Goal: Find specific page/section: Find specific page/section

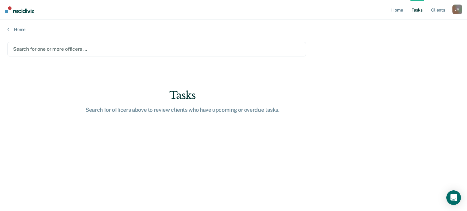
click at [75, 49] on div at bounding box center [156, 49] width 287 height 7
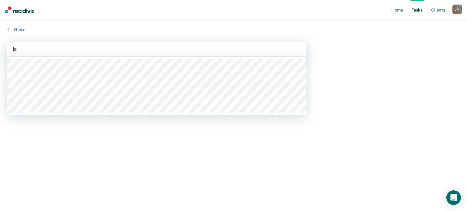
type input "j"
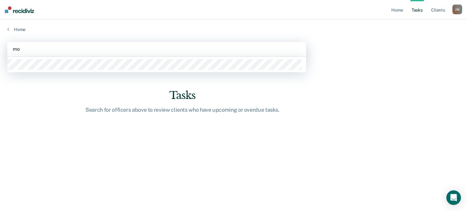
type input "m"
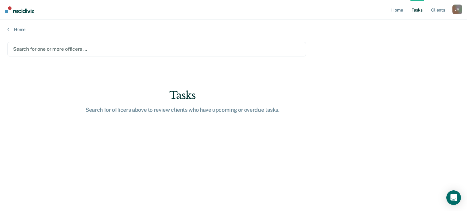
click at [199, 24] on div "Home" at bounding box center [233, 25] width 467 height 13
click at [7, 30] on icon at bounding box center [8, 29] width 2 height 5
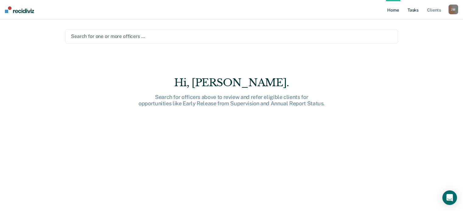
click at [414, 11] on link "Tasks" at bounding box center [412, 9] width 13 height 19
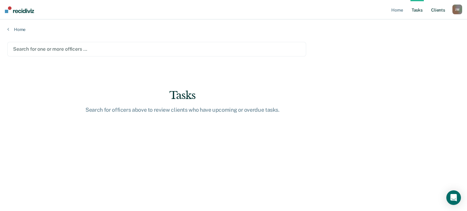
click at [440, 12] on link "Client s" at bounding box center [438, 9] width 16 height 19
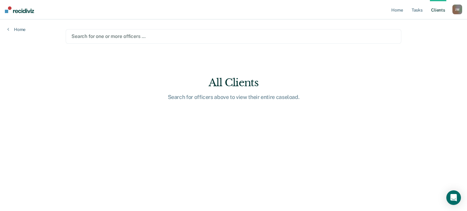
click at [96, 37] on div at bounding box center [233, 36] width 324 height 7
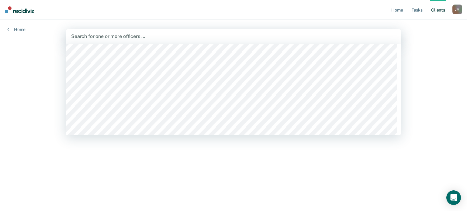
scroll to position [7648, 0]
click at [439, 81] on div "Home Tasks Client s [PERSON_NAME] [PERSON_NAME] Profile How it works Log Out Ho…" at bounding box center [233, 105] width 467 height 211
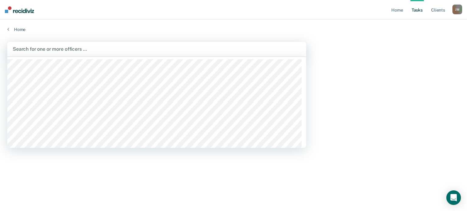
click at [94, 50] on div at bounding box center [157, 49] width 288 height 7
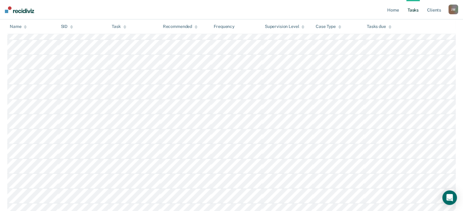
scroll to position [562, 0]
click at [121, 27] on div "Task" at bounding box center [119, 26] width 14 height 5
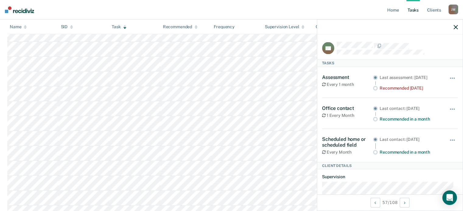
drag, startPoint x: 455, startPoint y: 26, endPoint x: 425, endPoint y: 36, distance: 31.7
click at [455, 26] on icon "button" at bounding box center [455, 27] width 4 height 4
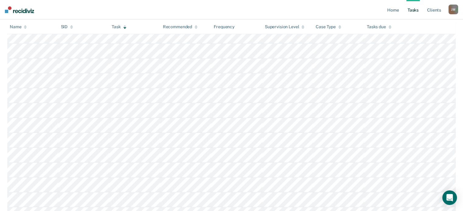
scroll to position [1188, 0]
